Goal: Task Accomplishment & Management: Manage account settings

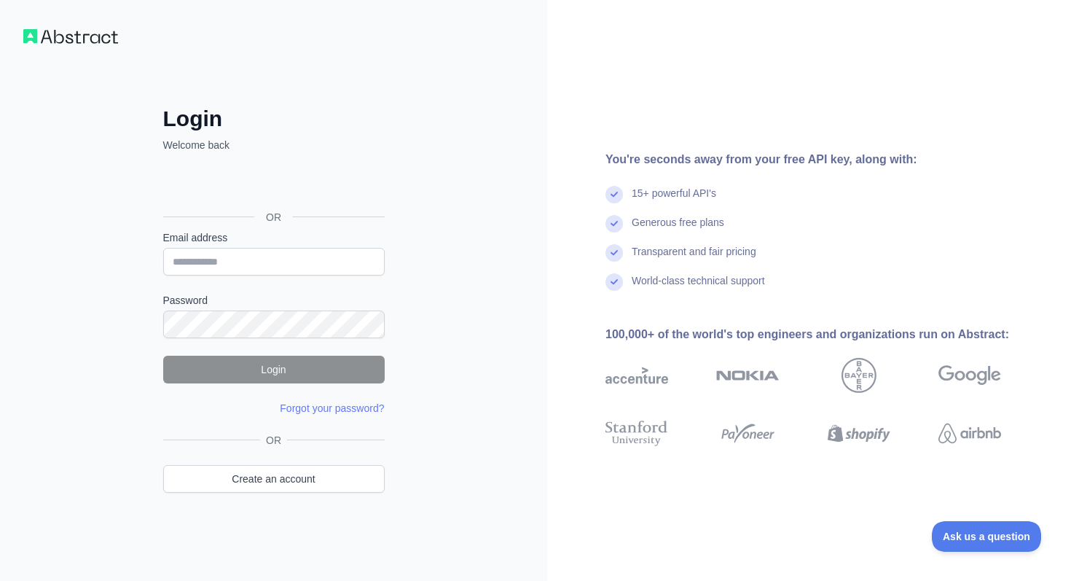
click at [92, 35] on img at bounding box center [70, 36] width 95 height 15
click at [52, 44] on div "Login Welcome back OR Email address Password Login Forgot your password? Please…" at bounding box center [273, 290] width 547 height 581
click at [77, 33] on img at bounding box center [70, 36] width 95 height 15
